Goal: Use online tool/utility: Utilize a website feature to perform a specific function

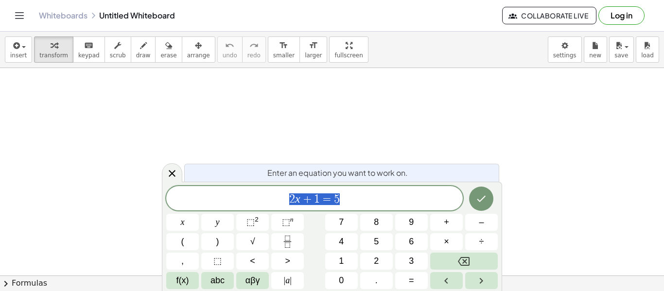
scroll to position [86, 0]
click at [315, 189] on div "****** 2 x + 1 = 5" at bounding box center [314, 198] width 296 height 24
click at [315, 193] on span "1" at bounding box center [317, 199] width 6 height 12
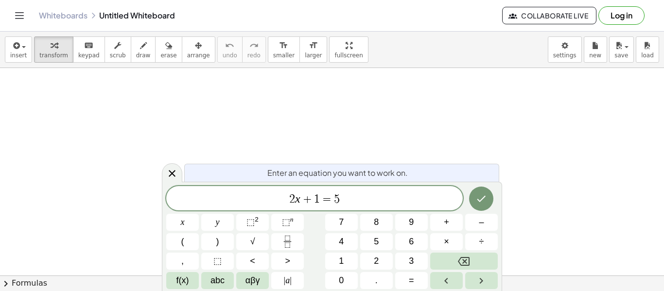
click at [354, 199] on span "2 x + ​ 1 = 5" at bounding box center [314, 199] width 296 height 14
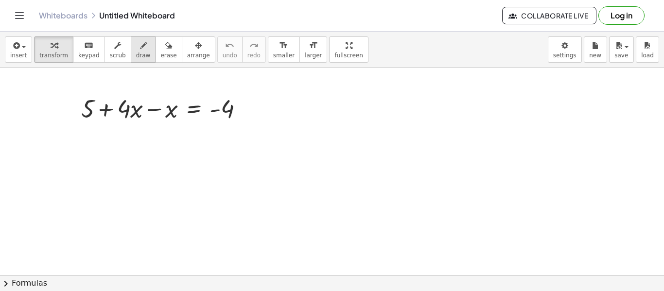
click at [136, 47] on div "button" at bounding box center [143, 45] width 15 height 12
drag, startPoint x: 75, startPoint y: 127, endPoint x: 93, endPoint y: 133, distance: 19.4
click at [93, 133] on div at bounding box center [332, 221] width 664 height 478
drag, startPoint x: 130, startPoint y: 129, endPoint x: 134, endPoint y: 145, distance: 16.4
click at [134, 145] on div at bounding box center [332, 221] width 664 height 478
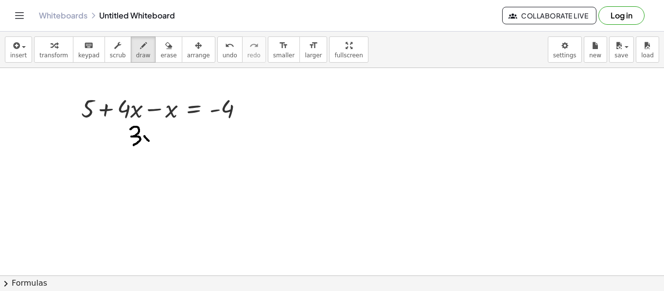
drag, startPoint x: 144, startPoint y: 136, endPoint x: 152, endPoint y: 144, distance: 10.7
click at [152, 144] on div at bounding box center [332, 221] width 664 height 478
drag, startPoint x: 144, startPoint y: 144, endPoint x: 153, endPoint y: 131, distance: 15.4
click at [153, 131] on div at bounding box center [332, 221] width 664 height 478
drag, startPoint x: 110, startPoint y: 133, endPoint x: 115, endPoint y: 137, distance: 5.9
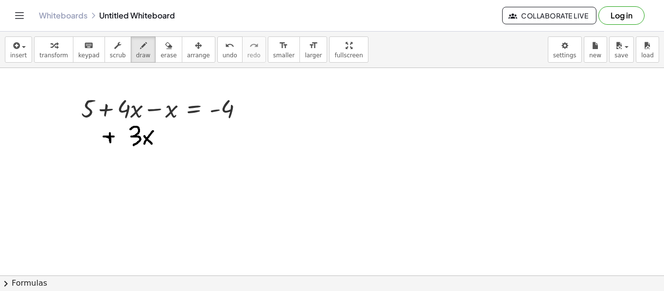
click at [115, 137] on div at bounding box center [332, 221] width 664 height 478
drag, startPoint x: 83, startPoint y: 128, endPoint x: 74, endPoint y: 148, distance: 21.8
click at [74, 148] on div at bounding box center [332, 221] width 664 height 478
drag, startPoint x: 83, startPoint y: 127, endPoint x: 97, endPoint y: 127, distance: 14.1
click at [97, 127] on div at bounding box center [332, 221] width 664 height 478
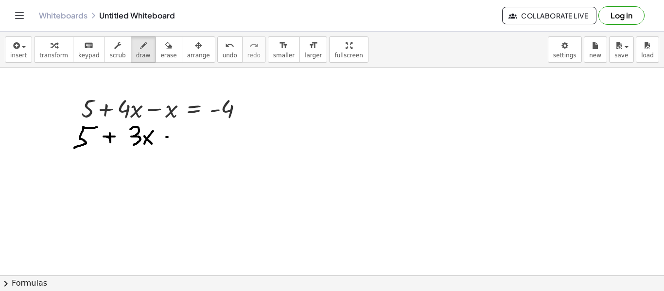
drag, startPoint x: 166, startPoint y: 137, endPoint x: 176, endPoint y: 136, distance: 10.2
click at [176, 136] on div at bounding box center [332, 221] width 664 height 478
drag, startPoint x: 167, startPoint y: 142, endPoint x: 178, endPoint y: 142, distance: 11.2
click at [178, 142] on div at bounding box center [332, 221] width 664 height 478
drag, startPoint x: 186, startPoint y: 139, endPoint x: 200, endPoint y: 138, distance: 14.1
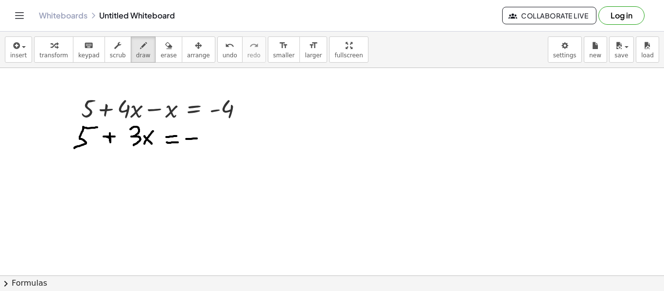
click at [200, 138] on div at bounding box center [332, 221] width 664 height 478
drag, startPoint x: 207, startPoint y: 130, endPoint x: 218, endPoint y: 138, distance: 12.8
click at [218, 138] on div at bounding box center [332, 221] width 664 height 478
drag, startPoint x: 215, startPoint y: 132, endPoint x: 213, endPoint y: 145, distance: 13.3
click at [213, 145] on div at bounding box center [332, 221] width 664 height 478
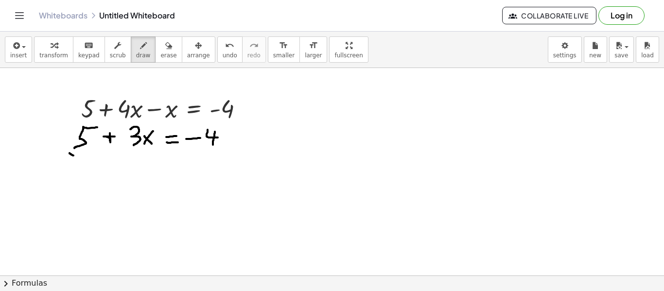
drag, startPoint x: 69, startPoint y: 153, endPoint x: 74, endPoint y: 156, distance: 5.7
click at [74, 156] on div at bounding box center [332, 221] width 664 height 478
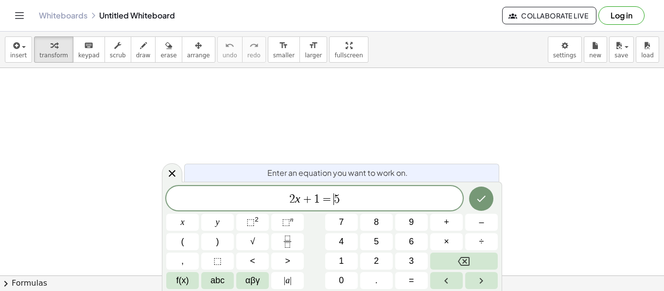
scroll to position [0, 0]
click at [362, 187] on div "2 x + 1 = ​ 5" at bounding box center [314, 198] width 296 height 24
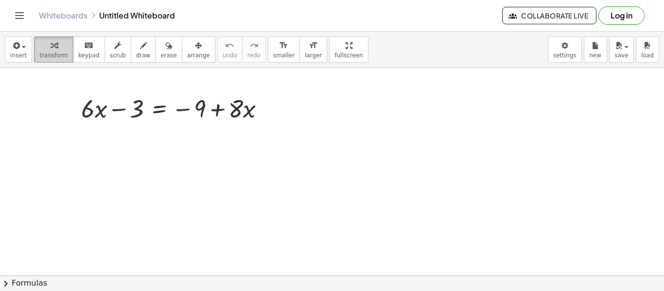
click at [59, 43] on div "button" at bounding box center [53, 45] width 29 height 12
click at [131, 53] on button "draw" at bounding box center [143, 49] width 25 height 26
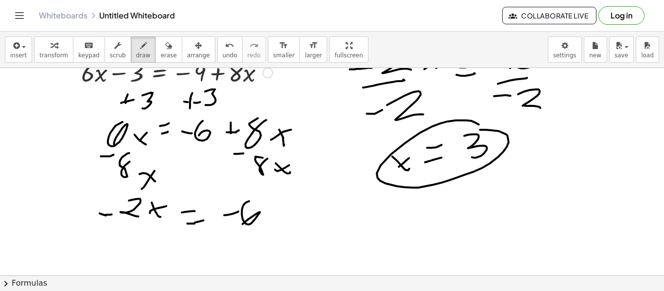
scroll to position [0, 0]
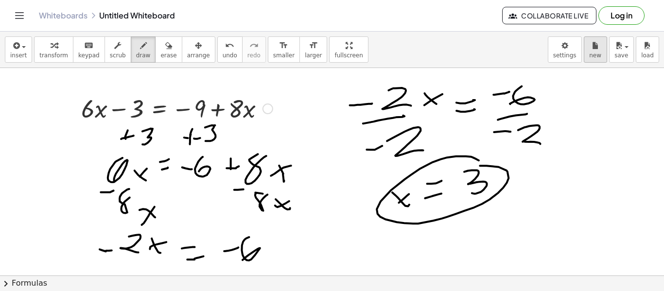
click at [597, 59] on button "new" at bounding box center [595, 49] width 23 height 26
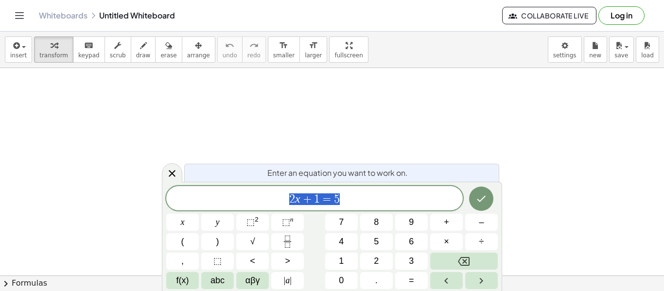
scroll to position [1, 0]
click at [479, 202] on icon "Done" at bounding box center [481, 199] width 12 height 12
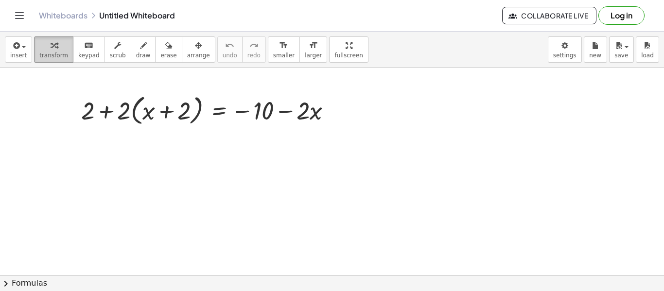
click at [62, 57] on span "transform" at bounding box center [53, 55] width 29 height 7
click at [64, 58] on button "transform" at bounding box center [53, 49] width 39 height 26
click at [141, 109] on div at bounding box center [210, 109] width 268 height 37
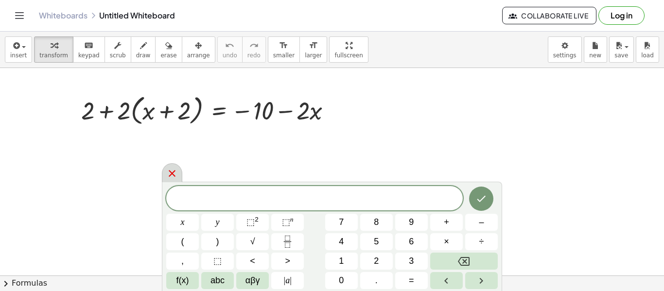
click at [174, 170] on icon at bounding box center [172, 174] width 12 height 12
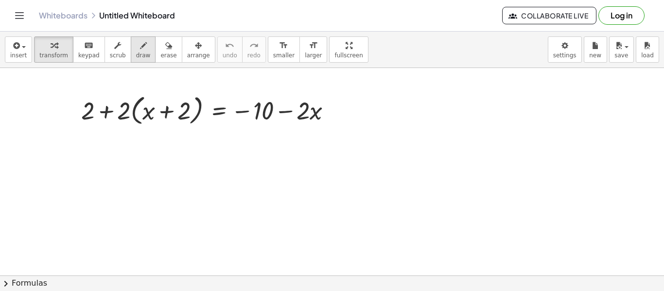
click at [131, 44] on button "draw" at bounding box center [143, 49] width 25 height 26
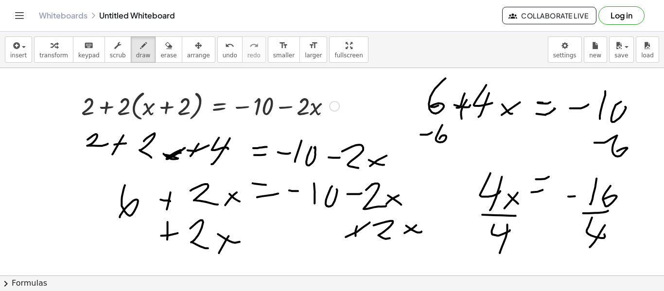
scroll to position [5, 0]
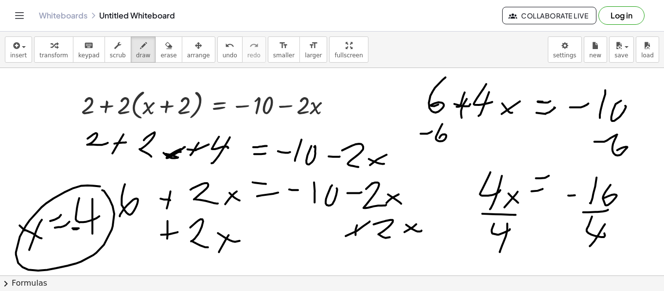
click at [225, 46] on icon "undo" at bounding box center [229, 46] width 9 height 12
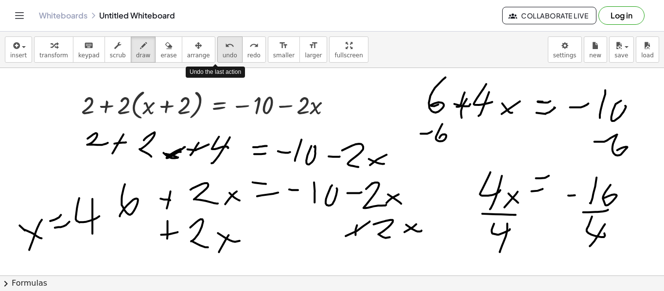
click at [225, 46] on icon "undo" at bounding box center [229, 46] width 9 height 12
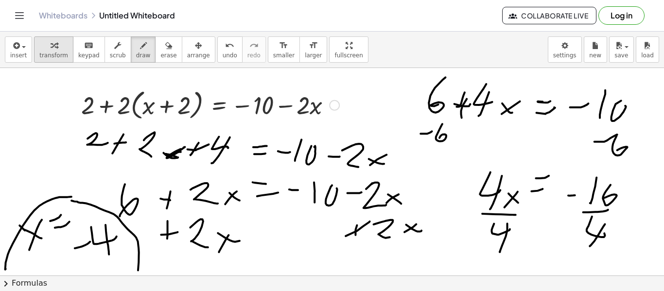
click at [47, 55] on span "transform" at bounding box center [53, 55] width 29 height 7
click at [219, 130] on icon at bounding box center [218, 132] width 9 height 8
click at [294, 115] on div at bounding box center [210, 104] width 268 height 37
click at [303, 110] on div at bounding box center [210, 104] width 268 height 37
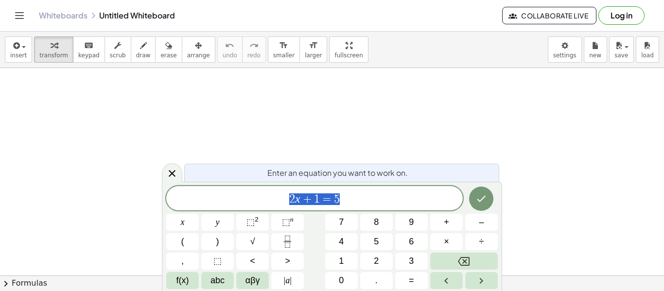
click at [367, 201] on span "2 x + 1 = 5" at bounding box center [314, 199] width 296 height 14
click at [367, 201] on span "2 x + 1 = 5 ​" at bounding box center [314, 199] width 296 height 14
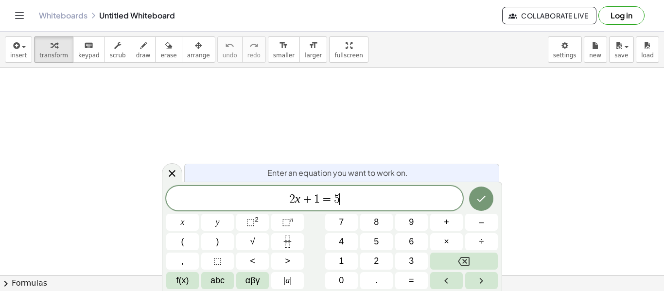
click at [344, 203] on span "2 x + 1 = 5 ​" at bounding box center [314, 199] width 296 height 14
click at [188, 237] on button "(" at bounding box center [182, 241] width 33 height 17
click at [482, 224] on span "–" at bounding box center [481, 222] width 5 height 13
click at [329, 239] on button "4" at bounding box center [341, 241] width 33 height 17
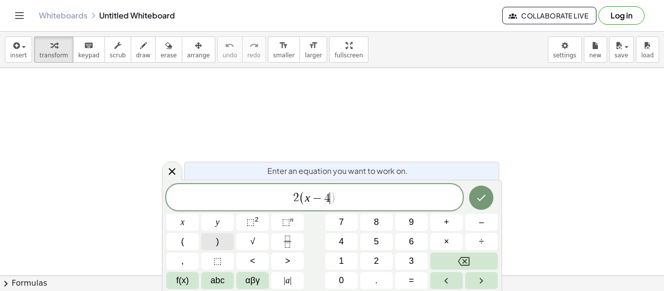
click at [221, 244] on button ")" at bounding box center [217, 241] width 33 height 17
click at [480, 221] on span "–" at bounding box center [481, 222] width 5 height 13
click at [379, 235] on button "5" at bounding box center [376, 241] width 33 height 17
click at [410, 285] on span "=" at bounding box center [411, 280] width 5 height 13
click at [334, 254] on button "1" at bounding box center [341, 261] width 33 height 17
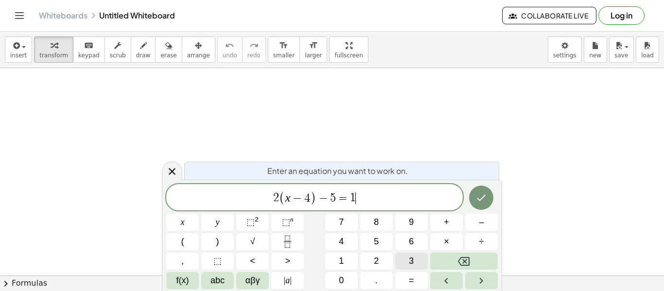
click at [413, 258] on span "3" at bounding box center [411, 261] width 5 height 13
click at [485, 206] on button "Done" at bounding box center [481, 198] width 24 height 24
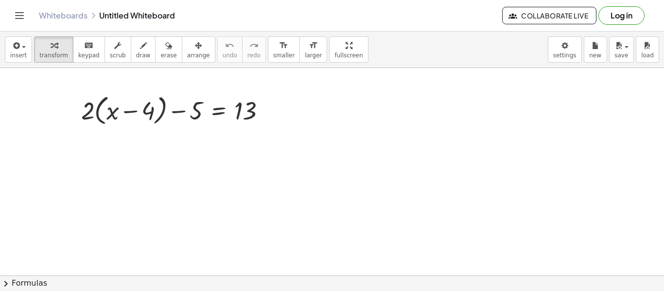
drag, startPoint x: 92, startPoint y: 137, endPoint x: 94, endPoint y: 145, distance: 8.5
click at [136, 50] on div "button" at bounding box center [143, 45] width 15 height 12
drag, startPoint x: 86, startPoint y: 131, endPoint x: 91, endPoint y: 147, distance: 17.1
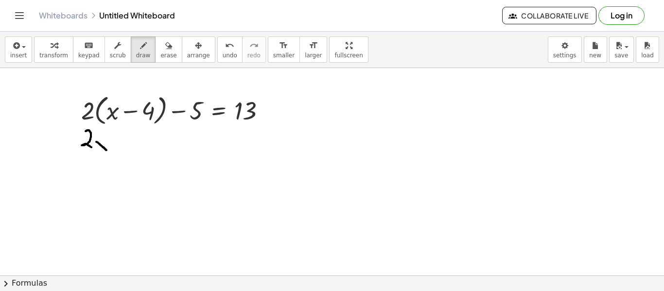
drag, startPoint x: 96, startPoint y: 142, endPoint x: 106, endPoint y: 150, distance: 13.1
drag, startPoint x: 107, startPoint y: 141, endPoint x: 91, endPoint y: 151, distance: 19.0
drag, startPoint x: 125, startPoint y: 140, endPoint x: 135, endPoint y: 142, distance: 9.9
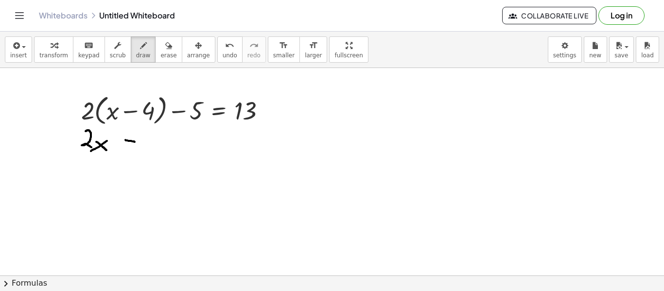
drag, startPoint x: 147, startPoint y: 135, endPoint x: 153, endPoint y: 137, distance: 5.5
drag, startPoint x: 166, startPoint y: 145, endPoint x: 181, endPoint y: 145, distance: 15.1
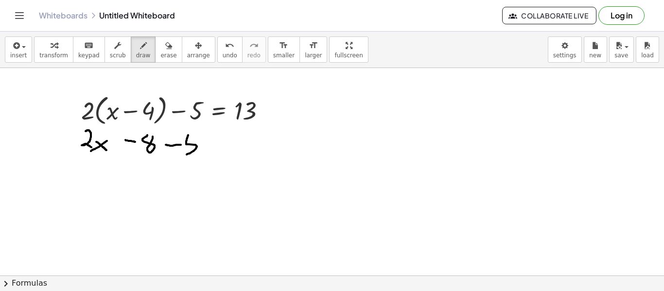
drag, startPoint x: 188, startPoint y: 135, endPoint x: 185, endPoint y: 155, distance: 19.7
drag, startPoint x: 189, startPoint y: 132, endPoint x: 207, endPoint y: 135, distance: 18.7
drag, startPoint x: 215, startPoint y: 138, endPoint x: 229, endPoint y: 140, distance: 14.2
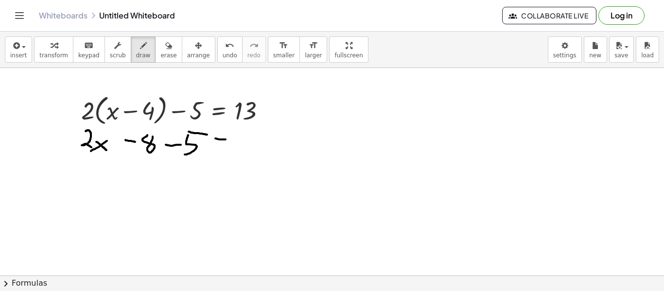
drag, startPoint x: 228, startPoint y: 145, endPoint x: 211, endPoint y: 148, distance: 17.7
drag, startPoint x: 242, startPoint y: 136, endPoint x: 244, endPoint y: 154, distance: 17.6
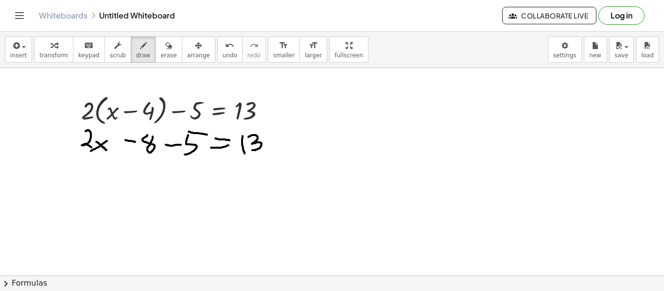
drag, startPoint x: 248, startPoint y: 137, endPoint x: 252, endPoint y: 150, distance: 13.7
drag, startPoint x: 138, startPoint y: 170, endPoint x: 148, endPoint y: 170, distance: 9.7
drag, startPoint x: 153, startPoint y: 166, endPoint x: 156, endPoint y: 184, distance: 18.3
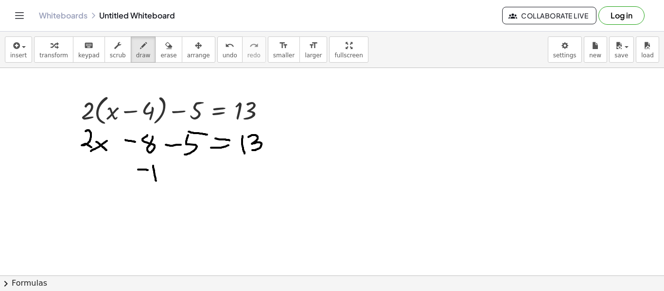
drag, startPoint x: 161, startPoint y: 168, endPoint x: 164, endPoint y: 184, distance: 15.7
drag, startPoint x: 91, startPoint y: 172, endPoint x: 102, endPoint y: 186, distance: 17.4
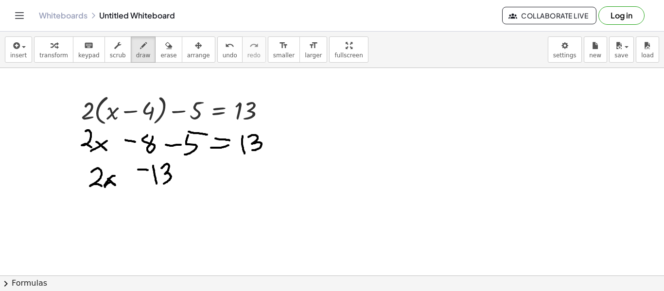
drag, startPoint x: 108, startPoint y: 179, endPoint x: 115, endPoint y: 176, distance: 7.8
drag, startPoint x: 105, startPoint y: 175, endPoint x: 110, endPoint y: 184, distance: 9.6
drag, startPoint x: 191, startPoint y: 167, endPoint x: 204, endPoint y: 169, distance: 12.9
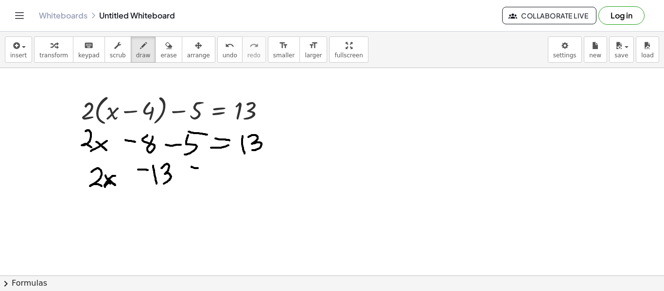
drag, startPoint x: 193, startPoint y: 175, endPoint x: 207, endPoint y: 177, distance: 14.2
drag, startPoint x: 222, startPoint y: 170, endPoint x: 219, endPoint y: 187, distance: 17.2
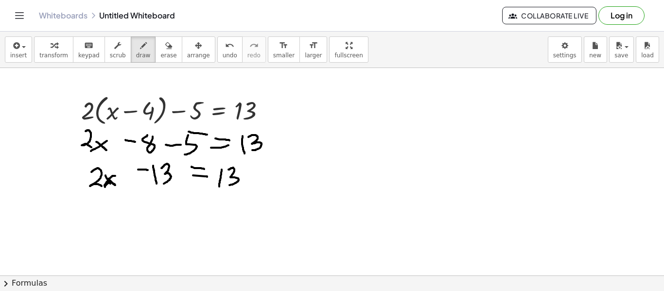
drag, startPoint x: 228, startPoint y: 170, endPoint x: 229, endPoint y: 186, distance: 16.0
click at [223, 52] on span "undo" at bounding box center [230, 55] width 15 height 7
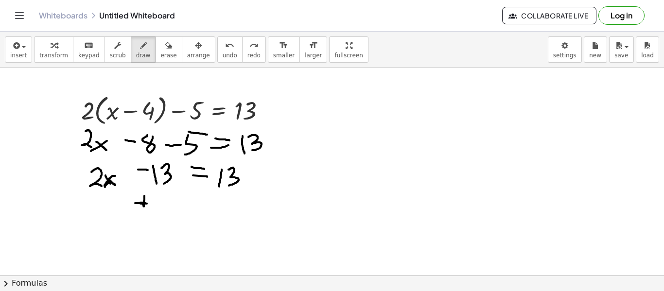
drag, startPoint x: 144, startPoint y: 196, endPoint x: 148, endPoint y: 204, distance: 8.7
drag, startPoint x: 155, startPoint y: 195, endPoint x: 154, endPoint y: 209, distance: 14.2
drag, startPoint x: 162, startPoint y: 194, endPoint x: 164, endPoint y: 213, distance: 19.1
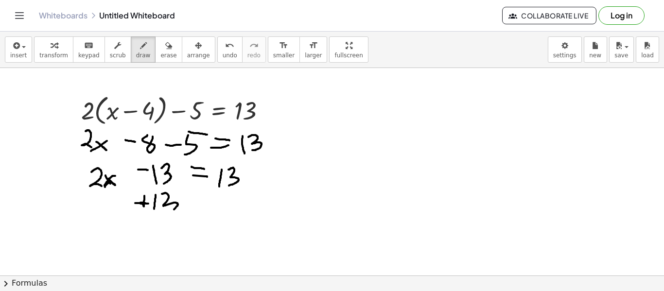
drag, startPoint x: 215, startPoint y: 194, endPoint x: 212, endPoint y: 211, distance: 17.3
drag, startPoint x: 207, startPoint y: 204, endPoint x: 220, endPoint y: 208, distance: 13.2
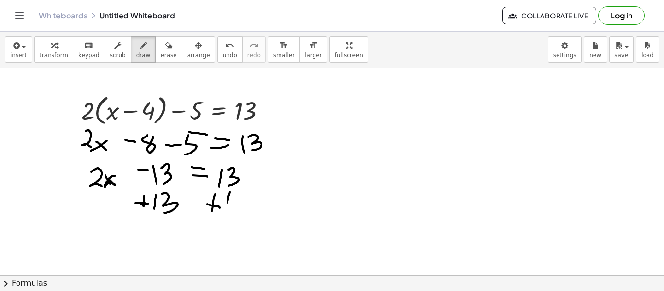
drag, startPoint x: 230, startPoint y: 192, endPoint x: 226, endPoint y: 210, distance: 18.3
drag, startPoint x: 234, startPoint y: 192, endPoint x: 237, endPoint y: 216, distance: 24.5
drag, startPoint x: 220, startPoint y: 243, endPoint x: 232, endPoint y: 254, distance: 16.2
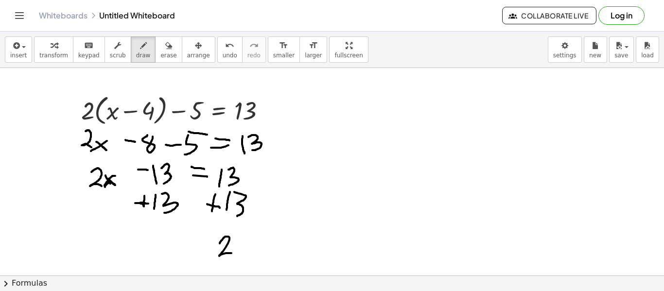
drag, startPoint x: 243, startPoint y: 231, endPoint x: 245, endPoint y: 241, distance: 9.3
drag, startPoint x: 188, startPoint y: 232, endPoint x: 203, endPoint y: 230, distance: 15.2
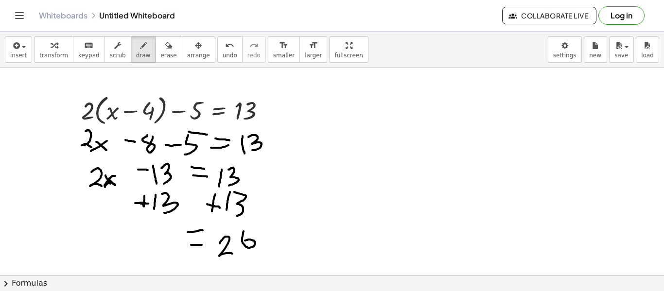
drag, startPoint x: 191, startPoint y: 245, endPoint x: 203, endPoint y: 245, distance: 11.7
drag, startPoint x: 136, startPoint y: 242, endPoint x: 156, endPoint y: 258, distance: 26.0
drag, startPoint x: 159, startPoint y: 252, endPoint x: 157, endPoint y: 258, distance: 6.6
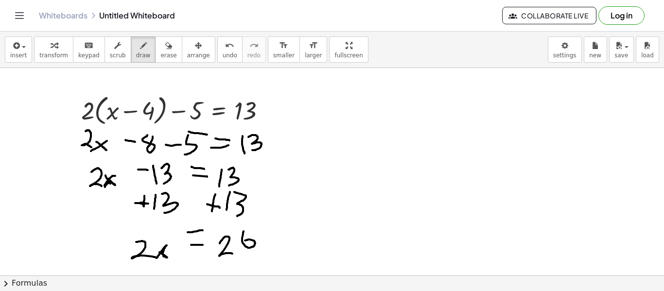
drag, startPoint x: 156, startPoint y: 249, endPoint x: 162, endPoint y: 254, distance: 7.6
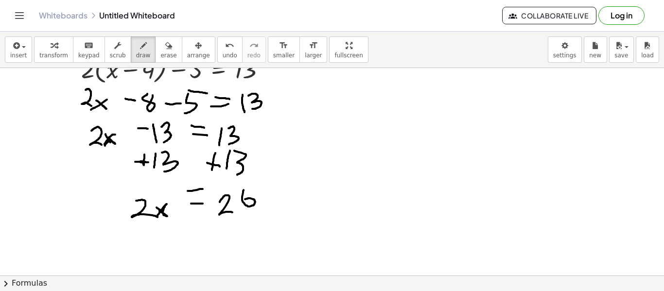
scroll to position [0, 0]
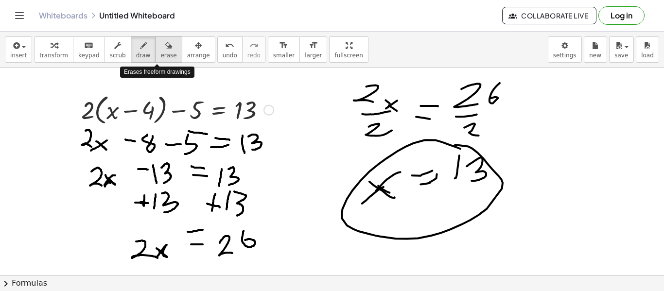
click at [165, 45] on icon "button" at bounding box center [168, 46] width 7 height 12
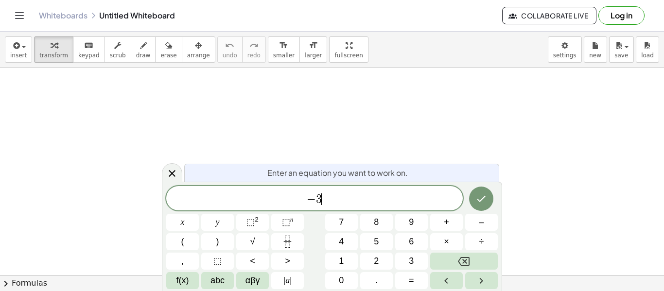
scroll to position [1, 0]
click at [178, 242] on button "(" at bounding box center [182, 241] width 33 height 17
click at [374, 260] on span "2" at bounding box center [376, 261] width 5 height 13
click at [192, 224] on button "x" at bounding box center [182, 222] width 33 height 17
click at [205, 240] on button ")" at bounding box center [217, 241] width 33 height 17
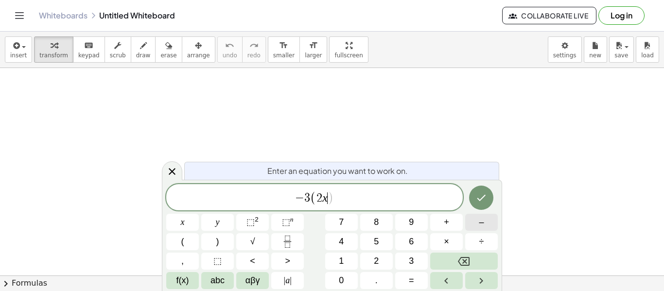
click at [487, 224] on button "–" at bounding box center [481, 222] width 33 height 17
click at [331, 246] on button "4" at bounding box center [341, 241] width 33 height 17
click at [228, 235] on button ")" at bounding box center [217, 241] width 33 height 17
click at [413, 282] on span "=" at bounding box center [411, 280] width 5 height 13
click at [381, 267] on button "2" at bounding box center [376, 261] width 33 height 17
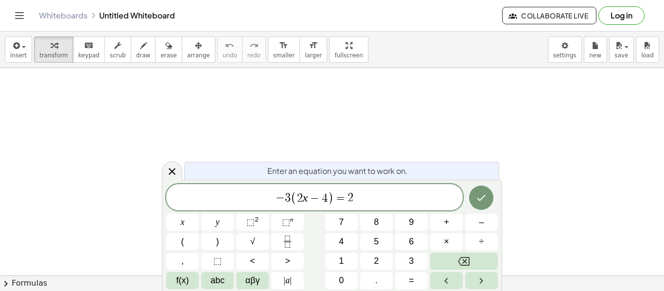
click at [342, 253] on div "1" at bounding box center [341, 261] width 33 height 17
click at [341, 251] on div "− 3 ( 2 x − 4 ) = 2 x y ⬚ 2 ⬚ n 7 8 9 + – ( ) √ 4 5 6 × ÷ , ⬚ < > 1 2 3 f(x) ab…" at bounding box center [331, 236] width 331 height 105
click at [340, 247] on span "4" at bounding box center [341, 241] width 5 height 13
click at [488, 193] on button "Done" at bounding box center [481, 198] width 24 height 24
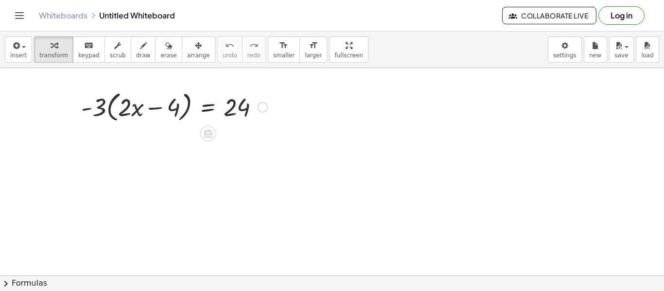
scroll to position [4, 0]
drag, startPoint x: 88, startPoint y: 132, endPoint x: 99, endPoint y: 132, distance: 10.2
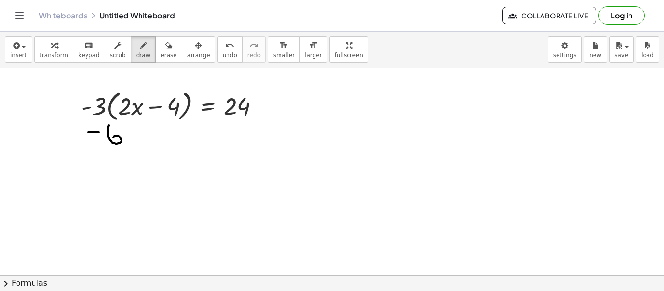
drag, startPoint x: 109, startPoint y: 125, endPoint x: 113, endPoint y: 138, distance: 12.8
drag, startPoint x: 124, startPoint y: 137, endPoint x: 123, endPoint y: 144, distance: 7.4
drag, startPoint x: 144, startPoint y: 137, endPoint x: 154, endPoint y: 137, distance: 9.2
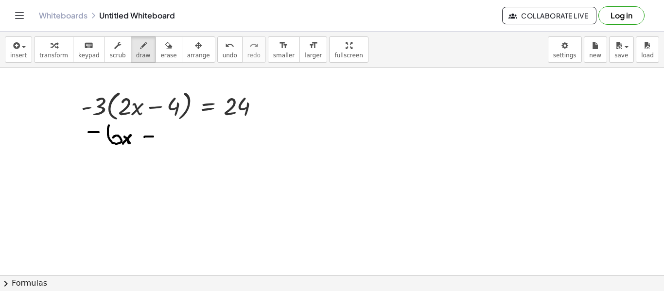
drag, startPoint x: 150, startPoint y: 133, endPoint x: 149, endPoint y: 143, distance: 10.7
drag, startPoint x: 163, startPoint y: 124, endPoint x: 161, endPoint y: 142, distance: 18.6
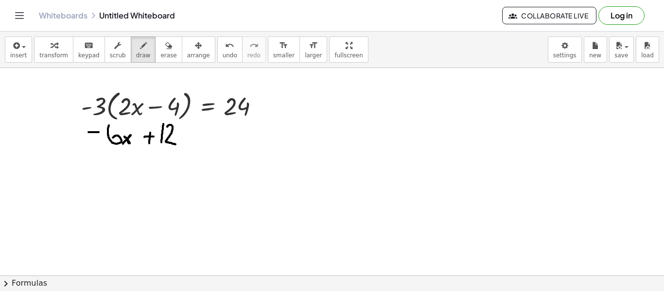
drag, startPoint x: 167, startPoint y: 127, endPoint x: 176, endPoint y: 144, distance: 19.6
drag, startPoint x: 186, startPoint y: 130, endPoint x: 194, endPoint y: 132, distance: 9.1
drag, startPoint x: 195, startPoint y: 138, endPoint x: 185, endPoint y: 135, distance: 10.0
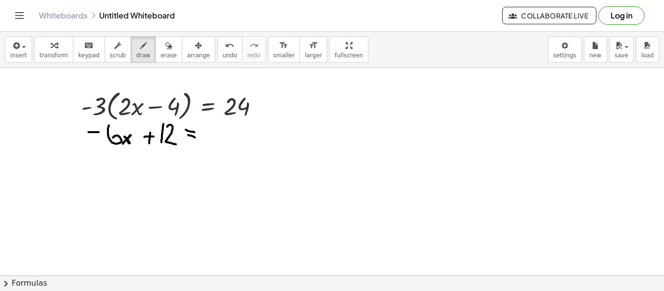
drag, startPoint x: 205, startPoint y: 128, endPoint x: 215, endPoint y: 139, distance: 15.8
drag, startPoint x: 221, startPoint y: 127, endPoint x: 234, endPoint y: 135, distance: 15.2
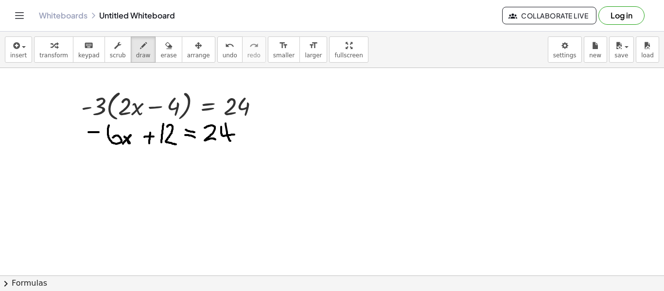
drag, startPoint x: 225, startPoint y: 123, endPoint x: 230, endPoint y: 141, distance: 18.2
drag, startPoint x: 144, startPoint y: 154, endPoint x: 152, endPoint y: 154, distance: 7.8
drag, startPoint x: 160, startPoint y: 152, endPoint x: 159, endPoint y: 167, distance: 15.6
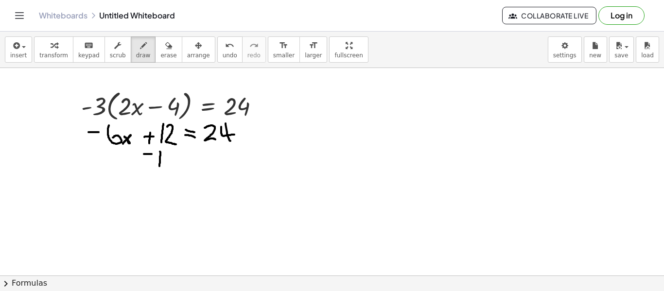
drag, startPoint x: 168, startPoint y: 152, endPoint x: 177, endPoint y: 169, distance: 20.0
drag, startPoint x: 187, startPoint y: 154, endPoint x: 195, endPoint y: 156, distance: 8.5
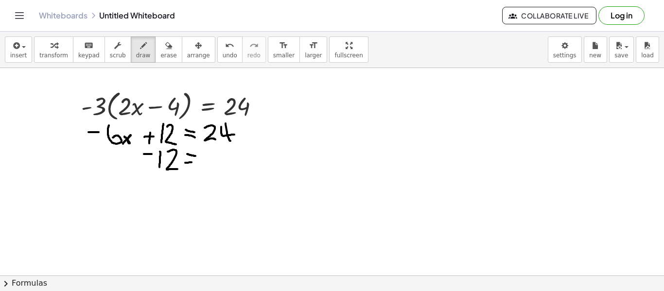
drag, startPoint x: 185, startPoint y: 163, endPoint x: 193, endPoint y: 163, distance: 7.8
drag, startPoint x: 214, startPoint y: 151, endPoint x: 212, endPoint y: 166, distance: 15.1
drag, startPoint x: 223, startPoint y: 150, endPoint x: 230, endPoint y: 167, distance: 18.1
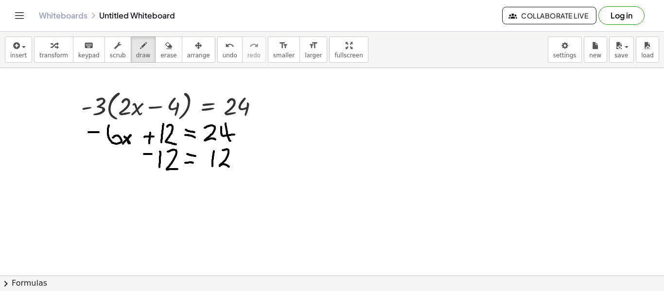
drag, startPoint x: 98, startPoint y: 160, endPoint x: 113, endPoint y: 159, distance: 15.1
drag, startPoint x: 129, startPoint y: 149, endPoint x: 121, endPoint y: 174, distance: 26.6
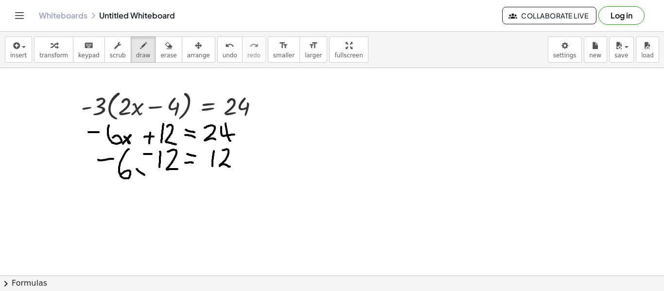
drag, startPoint x: 137, startPoint y: 169, endPoint x: 145, endPoint y: 175, distance: 10.8
click at [225, 43] on icon "undo" at bounding box center [229, 46] width 9 height 12
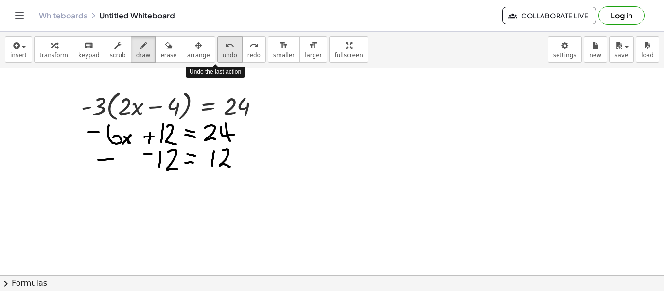
click at [225, 43] on icon "undo" at bounding box center [229, 46] width 9 height 12
drag, startPoint x: 137, startPoint y: 206, endPoint x: 150, endPoint y: 208, distance: 13.3
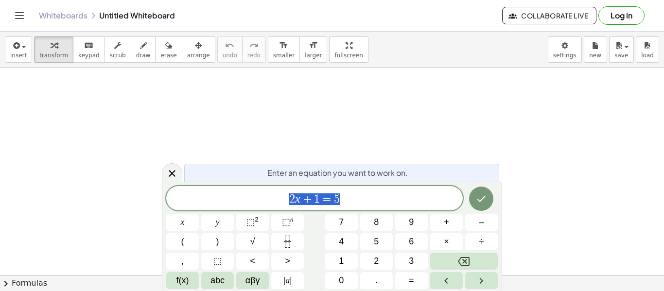
click at [370, 198] on span "2 x + 1 = 5" at bounding box center [314, 199] width 296 height 14
click at [447, 227] on span "+" at bounding box center [446, 222] width 5 height 13
click at [406, 225] on button "9" at bounding box center [411, 222] width 33 height 17
click at [446, 241] on span "×" at bounding box center [446, 241] width 5 height 13
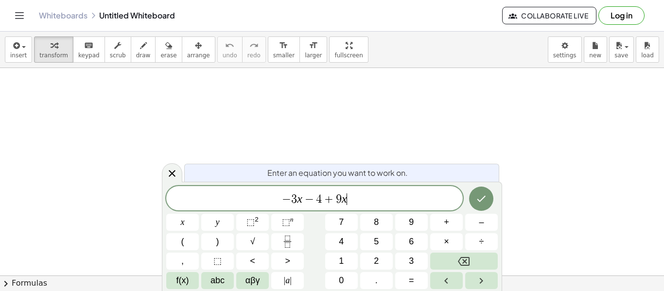
scroll to position [4, 0]
click at [405, 285] on button "=" at bounding box center [411, 280] width 33 height 17
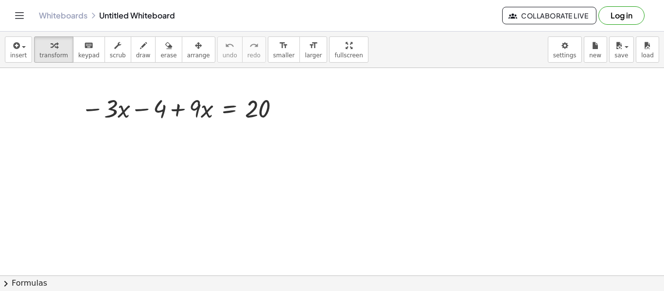
drag, startPoint x: 122, startPoint y: 136, endPoint x: 130, endPoint y: 161, distance: 26.3
click at [136, 46] on div "button" at bounding box center [143, 45] width 15 height 12
drag, startPoint x: 142, startPoint y: 136, endPoint x: 135, endPoint y: 165, distance: 29.6
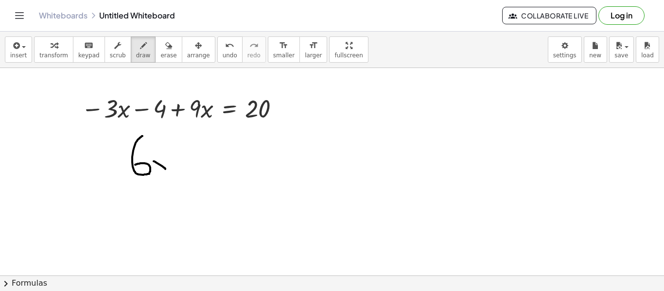
drag, startPoint x: 154, startPoint y: 161, endPoint x: 166, endPoint y: 170, distance: 15.1
drag, startPoint x: 168, startPoint y: 152, endPoint x: 151, endPoint y: 171, distance: 25.5
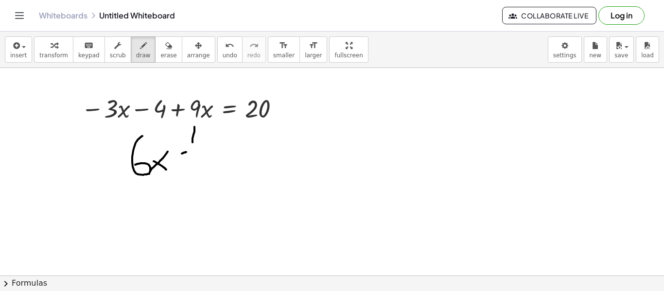
drag, startPoint x: 194, startPoint y: 127, endPoint x: 193, endPoint y: 142, distance: 15.6
click at [223, 55] on span "undo" at bounding box center [230, 55] width 15 height 7
drag, startPoint x: 202, startPoint y: 134, endPoint x: 215, endPoint y: 151, distance: 21.2
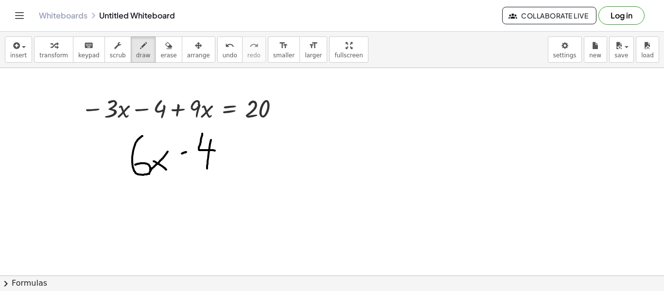
drag, startPoint x: 211, startPoint y: 140, endPoint x: 207, endPoint y: 172, distance: 31.8
drag, startPoint x: 224, startPoint y: 152, endPoint x: 237, endPoint y: 151, distance: 12.6
drag, startPoint x: 227, startPoint y: 157, endPoint x: 237, endPoint y: 157, distance: 9.2
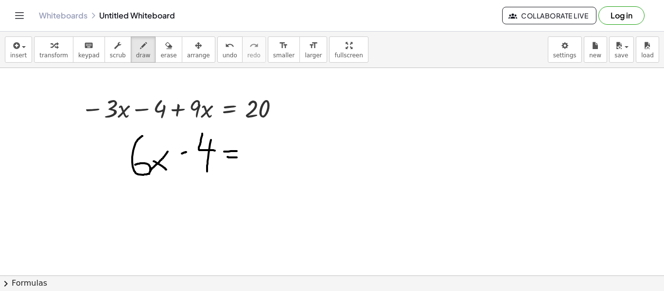
drag, startPoint x: 251, startPoint y: 138, endPoint x: 267, endPoint y: 153, distance: 22.0
